Goal: Find contact information: Find contact information

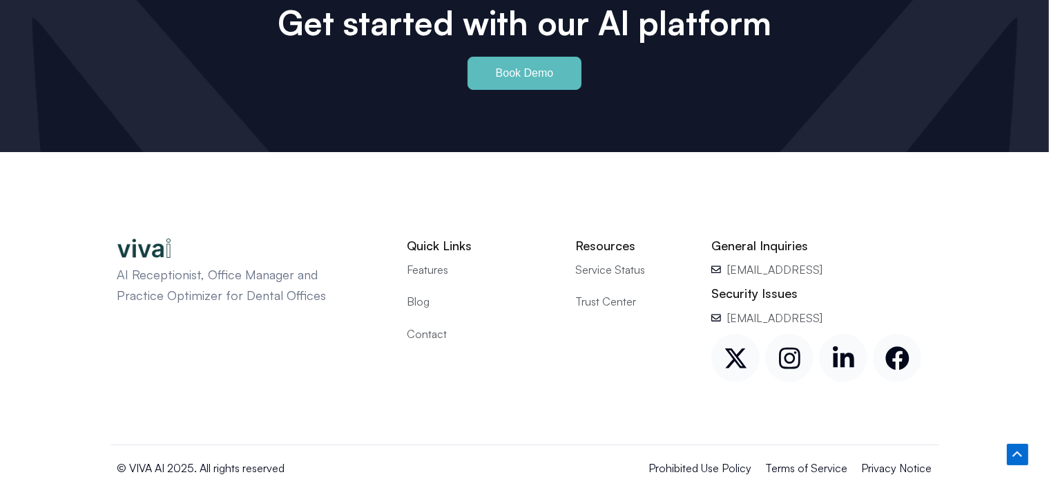
scroll to position [6609, 0]
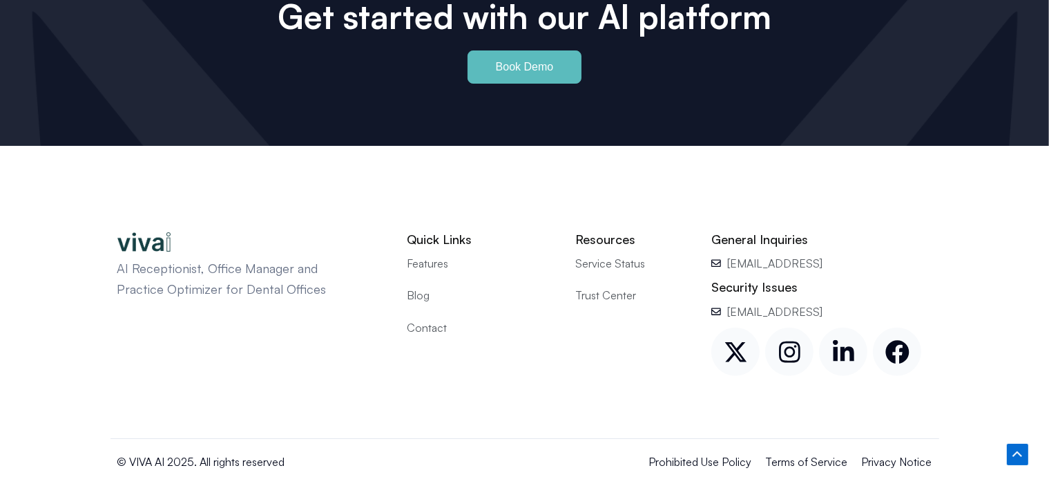
click at [714, 327] on span "X-twitter" at bounding box center [736, 351] width 48 height 48
drag, startPoint x: 682, startPoint y: 319, endPoint x: 839, endPoint y: 267, distance: 165.2
click at [839, 279] on h2 "Security Issues" at bounding box center [822, 287] width 220 height 16
click at [833, 303] on link "[EMAIL_ADDRESS]" at bounding box center [822, 312] width 220 height 18
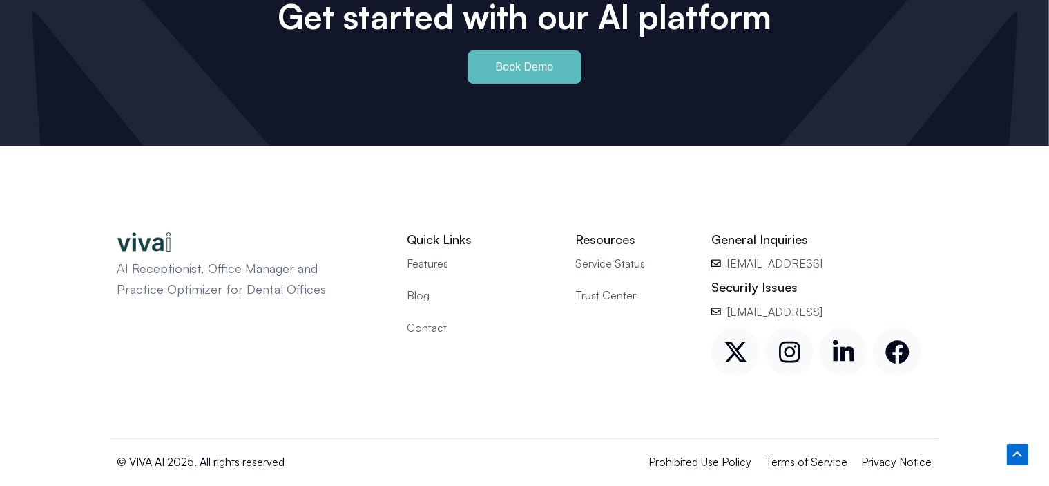
click at [833, 303] on link "[EMAIL_ADDRESS]" at bounding box center [822, 312] width 220 height 18
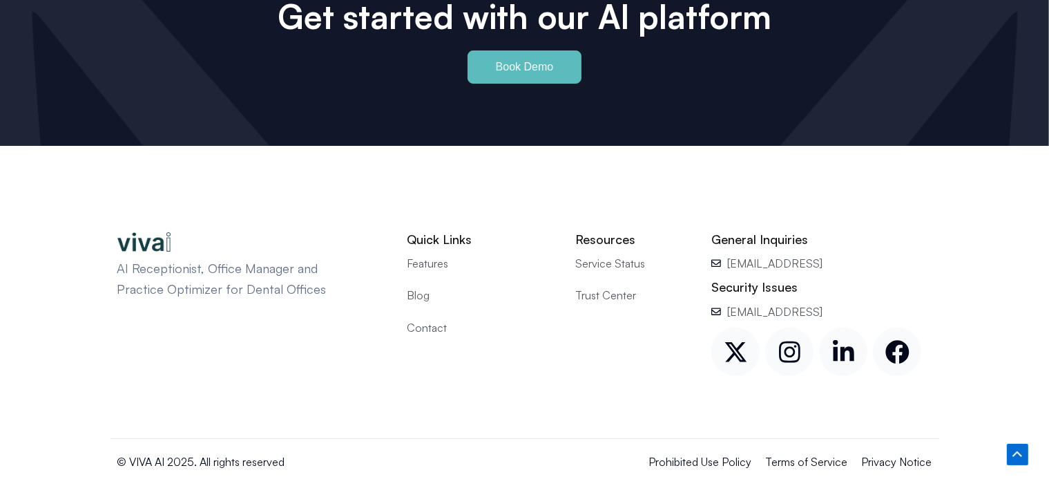
click at [833, 303] on link "[EMAIL_ADDRESS]" at bounding box center [822, 312] width 220 height 18
click at [904, 340] on icon at bounding box center [897, 351] width 23 height 23
